Goal: Communication & Community: Answer question/provide support

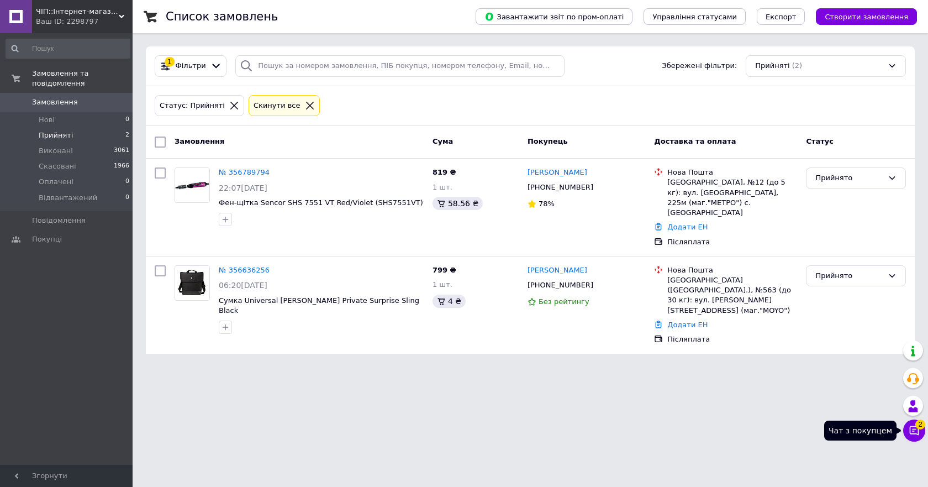
click at [921, 436] on button "Чат з покупцем 2" at bounding box center [914, 430] width 22 height 22
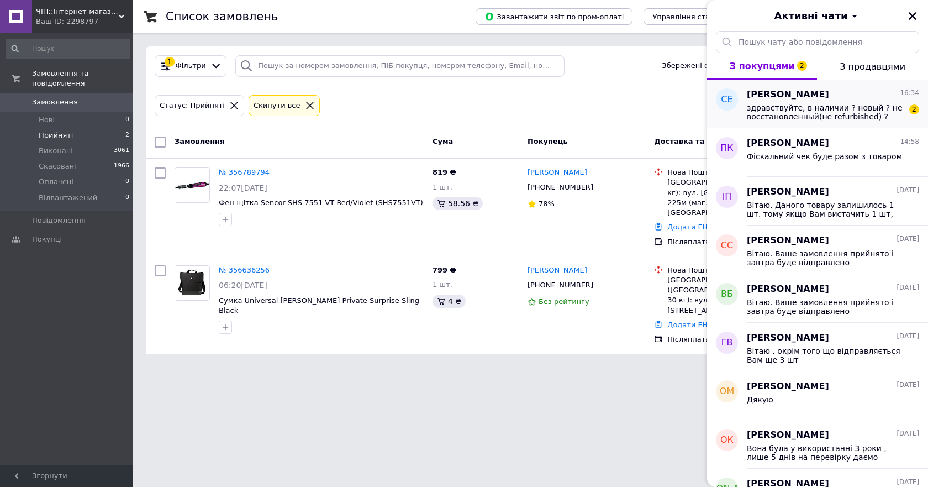
click at [821, 117] on span "здравствуйте, в наличии ? новый ? не восстановленный(не refurbished) ?" at bounding box center [825, 112] width 157 height 18
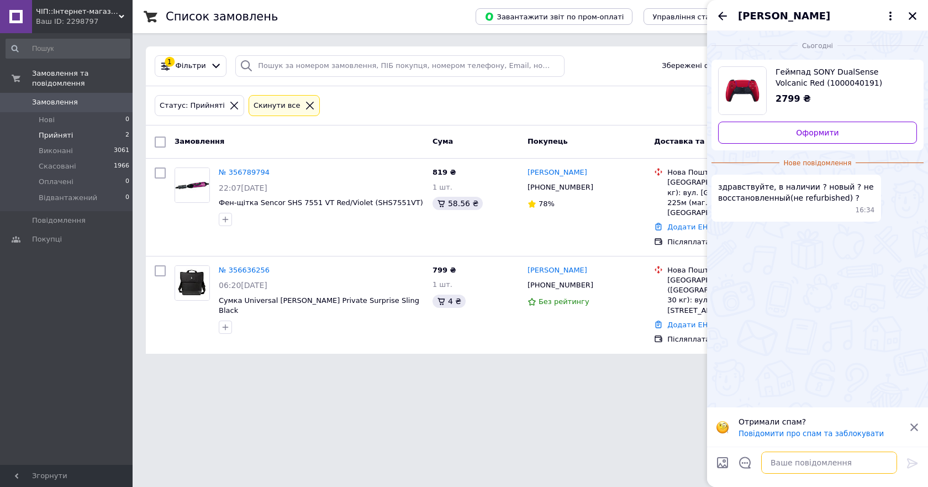
click at [794, 467] on textarea at bounding box center [829, 462] width 136 height 22
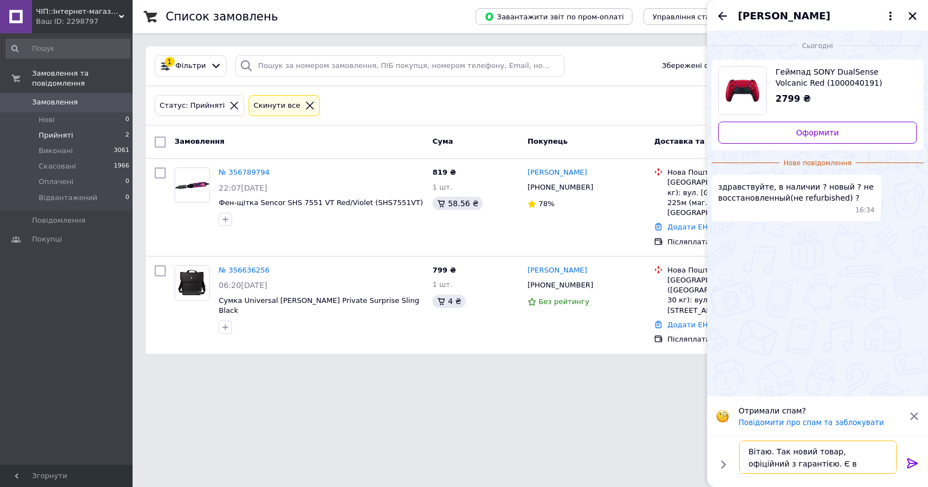
type textarea "Вітаю. Так новий товар, офіційний з гарантією. Є в наявності"
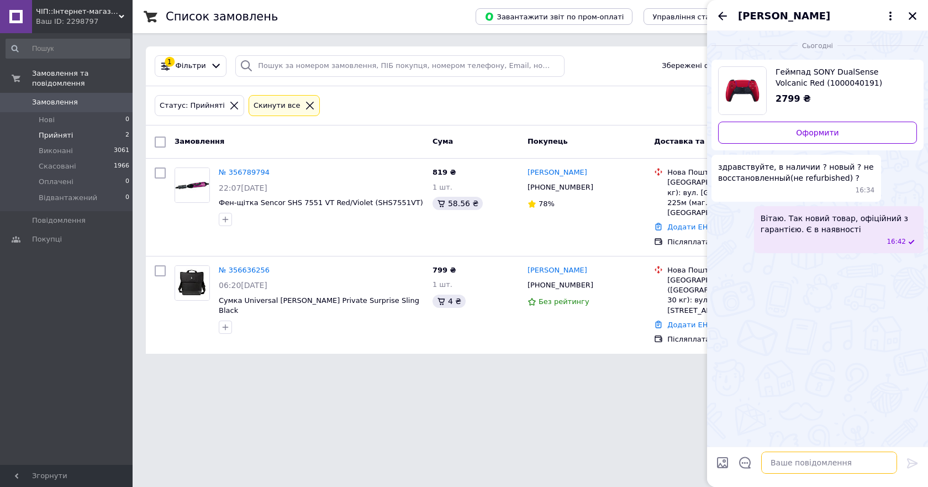
click at [791, 466] on textarea at bounding box center [829, 462] width 136 height 22
click at [911, 13] on icon "Закрити" at bounding box center [912, 16] width 10 height 10
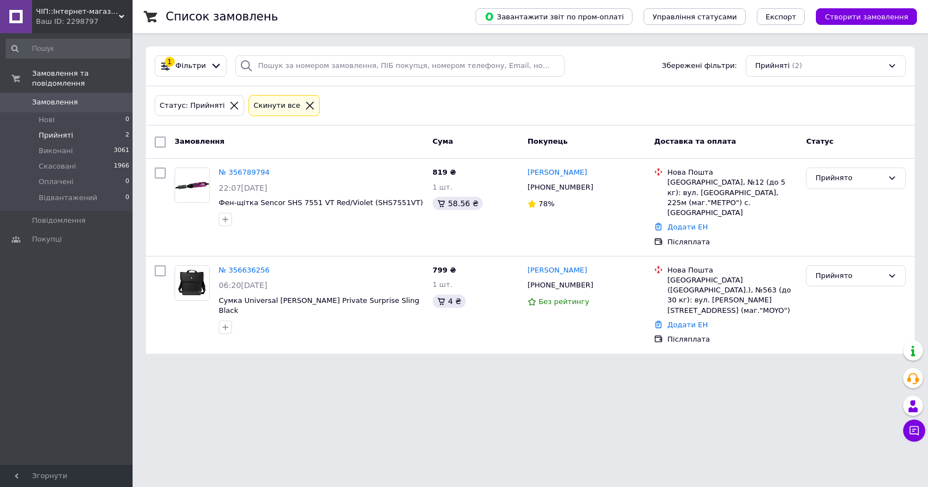
click at [63, 97] on span "Замовлення" at bounding box center [55, 102] width 46 height 10
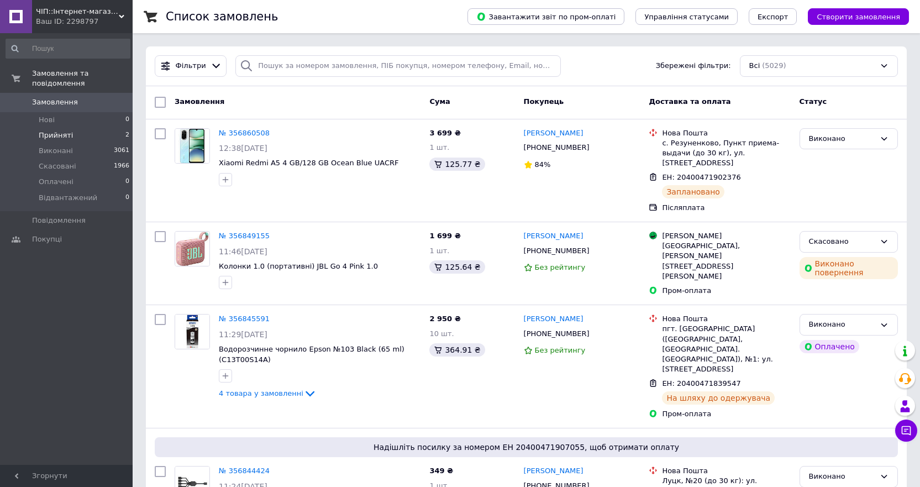
click at [61, 130] on span "Прийняті" at bounding box center [56, 135] width 34 height 10
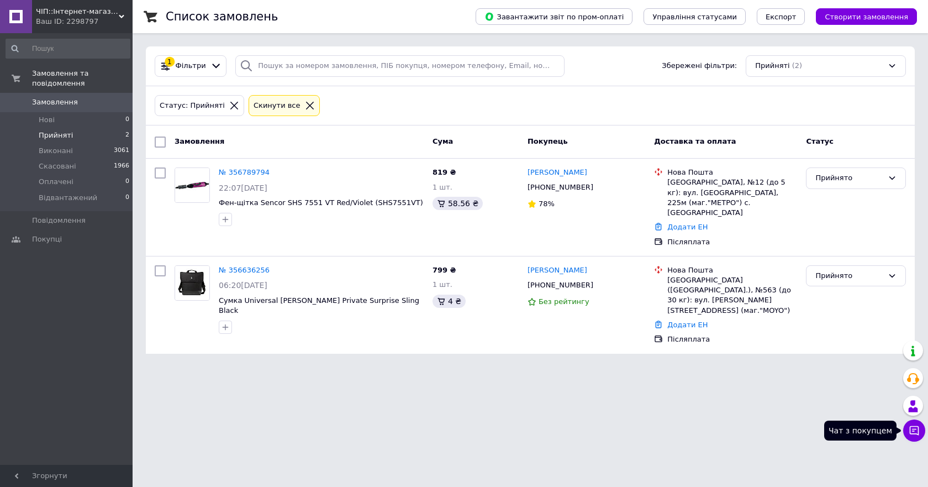
click at [916, 432] on icon at bounding box center [914, 430] width 11 height 11
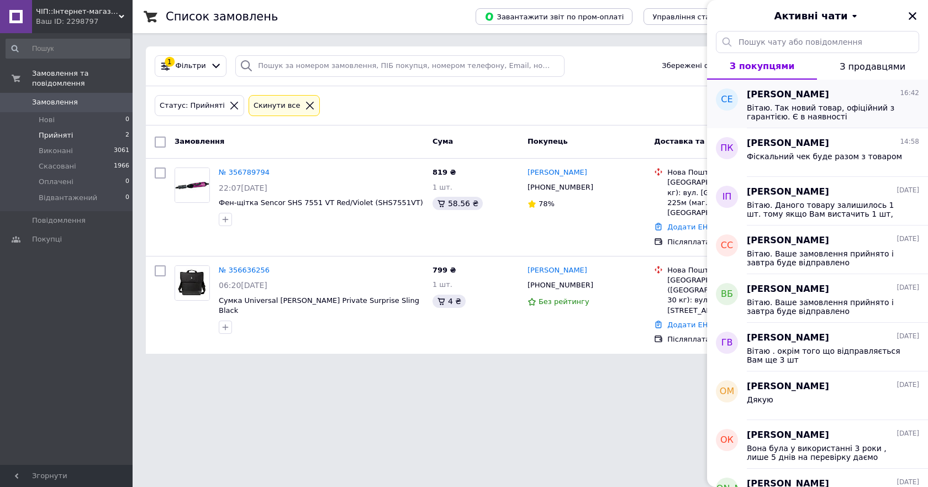
click at [822, 107] on span "Вітаю. Так новий товар, офіційний з гарантією. Є в наявності" at bounding box center [825, 112] width 157 height 18
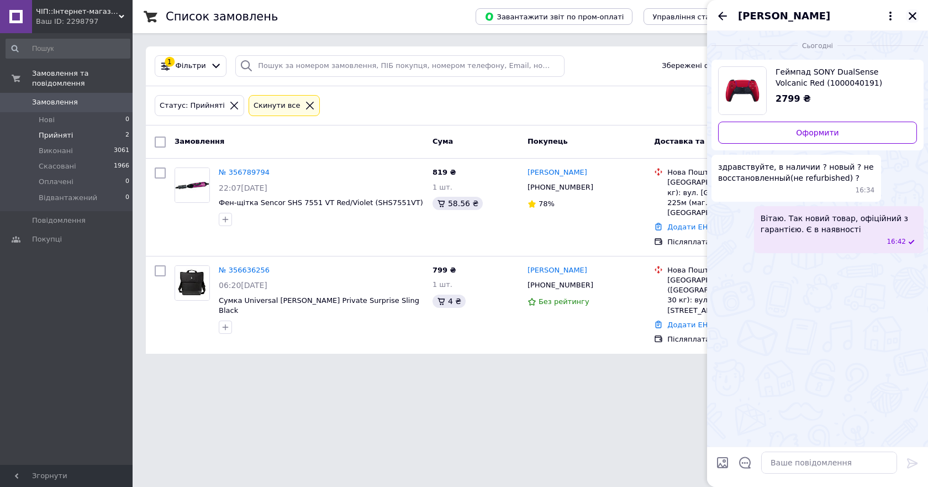
click at [914, 15] on icon "Закрити" at bounding box center [913, 16] width 8 height 8
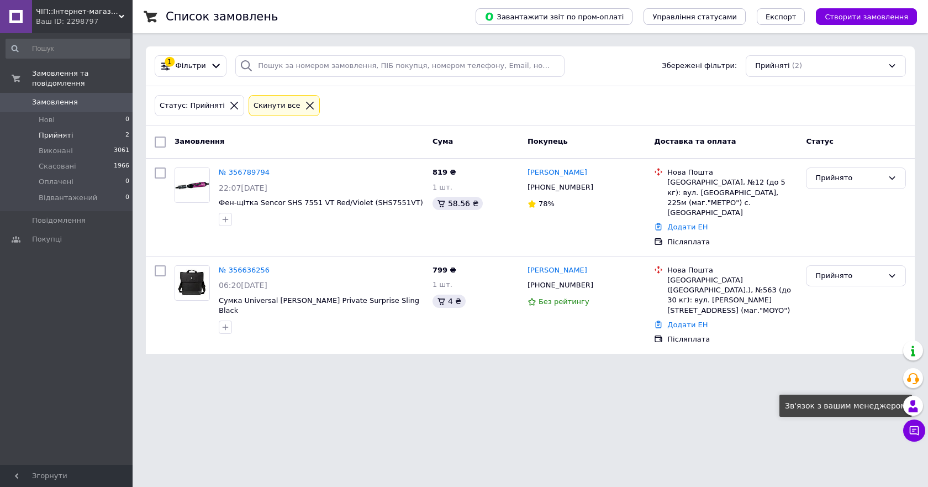
click at [911, 426] on icon at bounding box center [914, 430] width 9 height 9
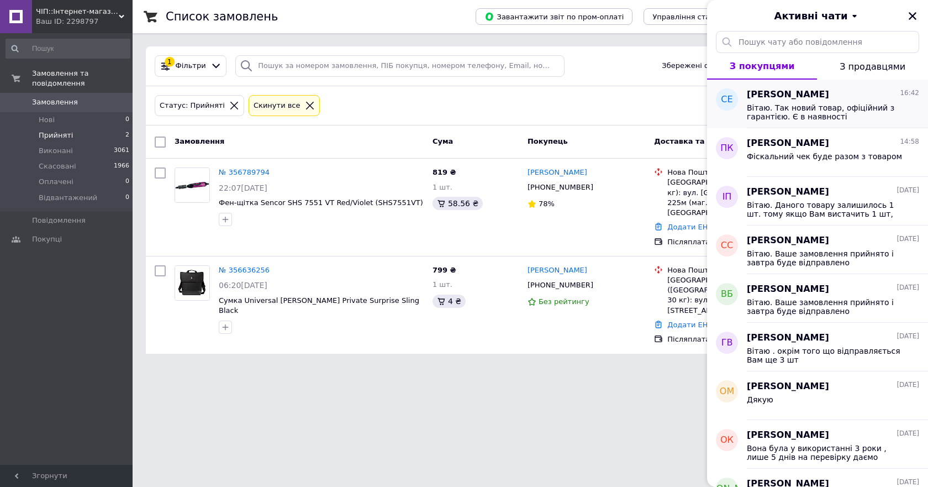
click at [816, 104] on span "Вітаю. Так новий товар, офіційний з гарантією. Є в наявності" at bounding box center [825, 112] width 157 height 18
